Goal: Find specific page/section: Find specific page/section

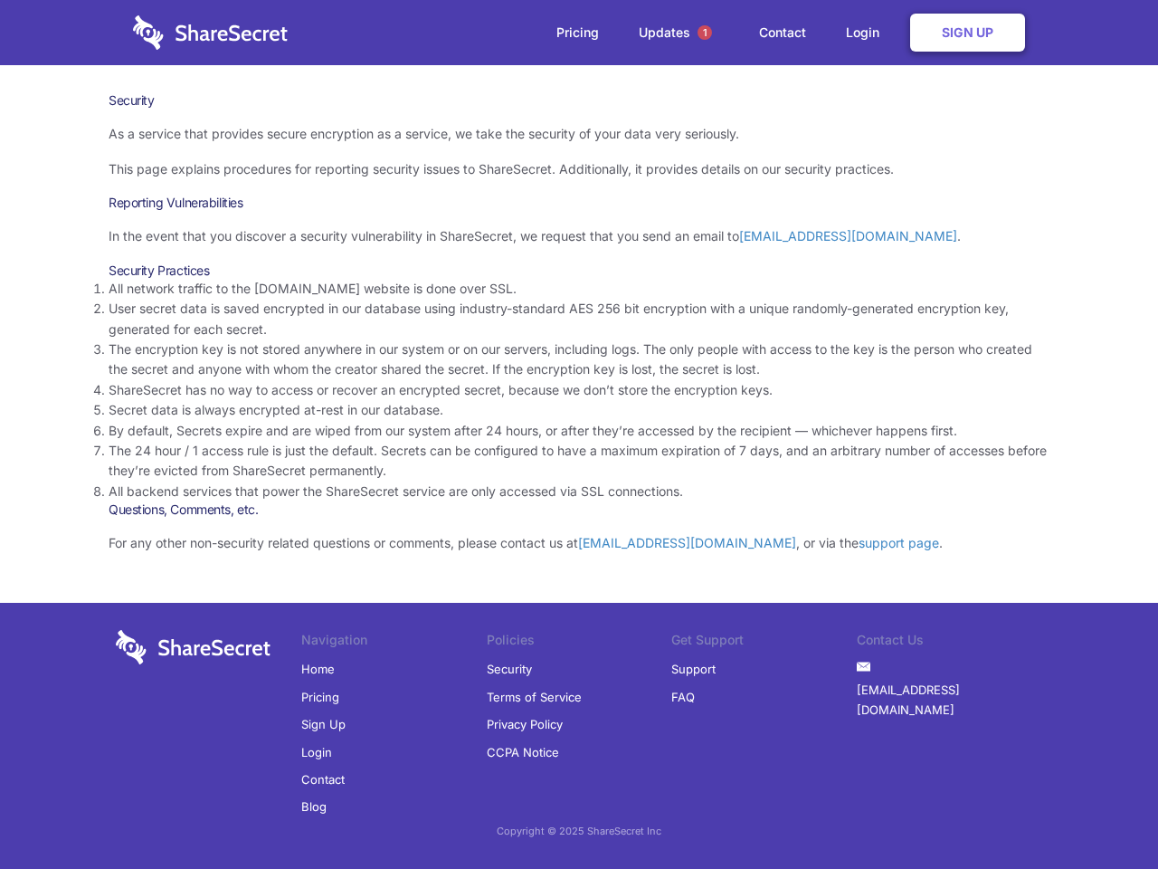
click at [579, 434] on li "By default, Secrets expire and are wiped from our system after 24 hours, or aft…" at bounding box center [579, 431] width 941 height 20
click at [705, 33] on span "1" at bounding box center [705, 32] width 14 height 14
